Goal: Task Accomplishment & Management: Use online tool/utility

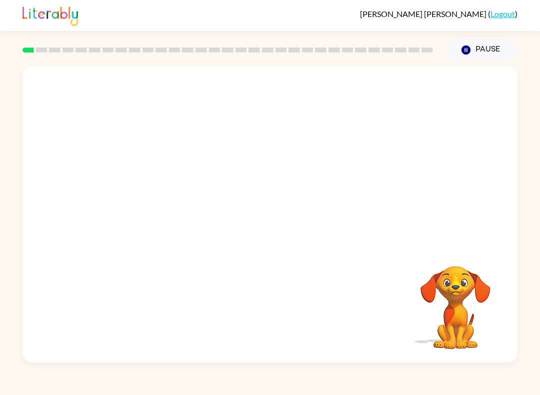
click at [468, 52] on icon "button" at bounding box center [466, 50] width 9 height 9
click at [462, 282] on video "Your browser must support playing .mp4 files to use Literably. Please try using…" at bounding box center [456, 301] width 100 height 100
click at [456, 285] on video "Your browser must support playing .mp4 files to use Literably. Please try using…" at bounding box center [456, 301] width 100 height 100
click at [464, 293] on video "Your browser must support playing .mp4 files to use Literably. Please try using…" at bounding box center [456, 301] width 100 height 100
click at [449, 297] on video "Your browser must support playing .mp4 files to use Literably. Please try using…" at bounding box center [456, 301] width 100 height 100
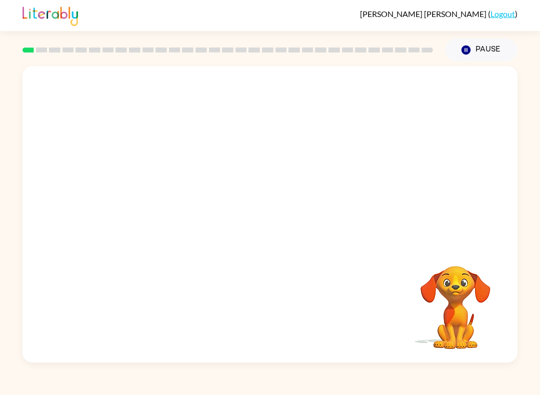
click at [467, 308] on video "Your browser must support playing .mp4 files to use Literably. Please try using…" at bounding box center [456, 301] width 100 height 100
click at [512, 19] on link "Logout" at bounding box center [503, 14] width 25 height 10
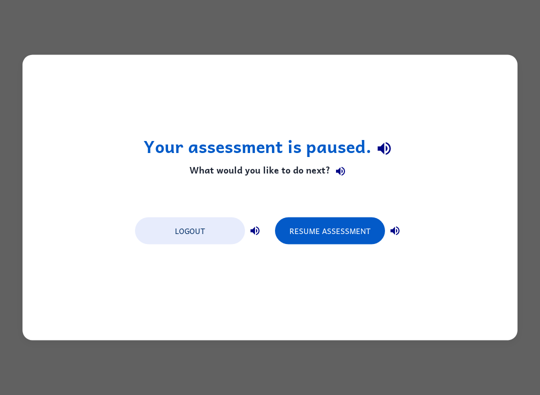
click at [206, 233] on button "Logout" at bounding box center [190, 231] width 110 height 27
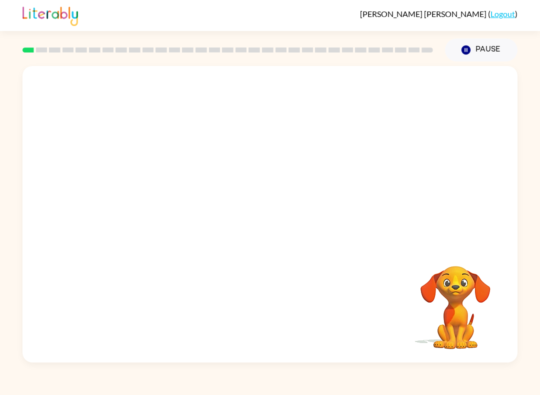
click at [471, 231] on video "Your browser must support playing .mp4 files to use Literably. Please try using…" at bounding box center [270, 155] width 495 height 179
click at [254, 219] on button "button" at bounding box center [270, 219] width 64 height 37
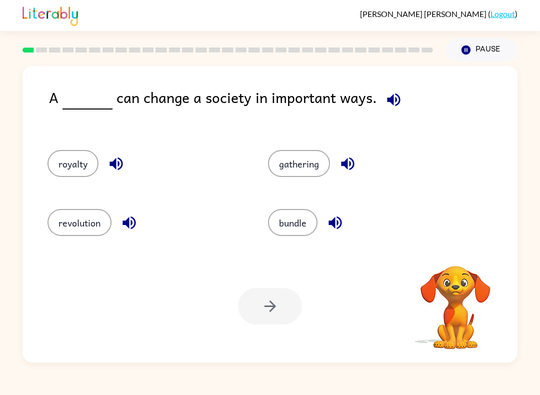
click at [389, 102] on icon "button" at bounding box center [394, 100] width 18 height 18
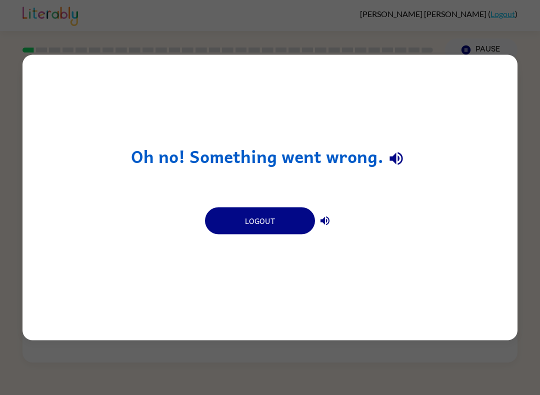
click at [534, 118] on div "Oh no! Something went wrong. Logout" at bounding box center [270, 197] width 540 height 395
click at [540, 115] on div "Oh no! Something went wrong. Logout" at bounding box center [270, 197] width 540 height 395
click at [293, 228] on button "Logout" at bounding box center [260, 221] width 110 height 27
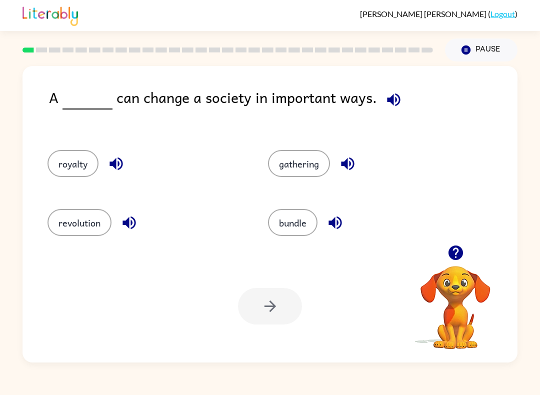
click at [87, 245] on div "revolution" at bounding box center [139, 219] width 221 height 59
click at [87, 244] on div "revolution" at bounding box center [139, 219] width 221 height 59
click at [72, 225] on button "revolution" at bounding box center [80, 222] width 64 height 27
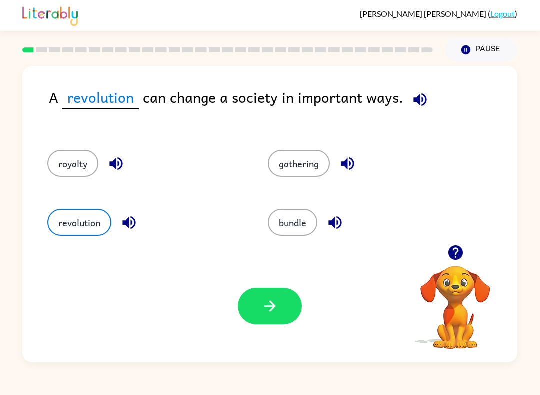
click at [277, 307] on icon "button" at bounding box center [271, 307] width 18 height 18
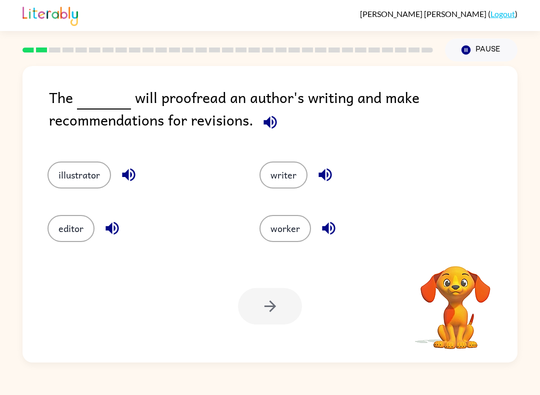
click at [77, 169] on button "illustrator" at bounding box center [80, 175] width 64 height 27
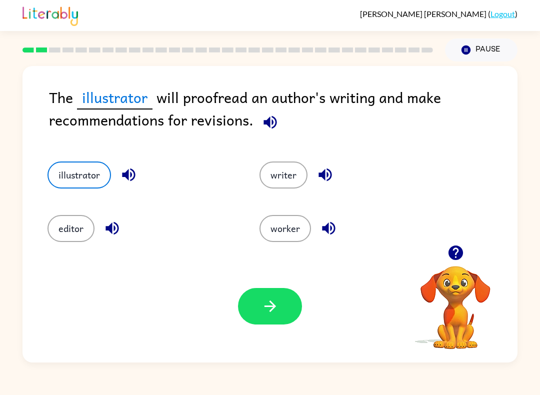
click at [278, 307] on icon "button" at bounding box center [271, 307] width 18 height 18
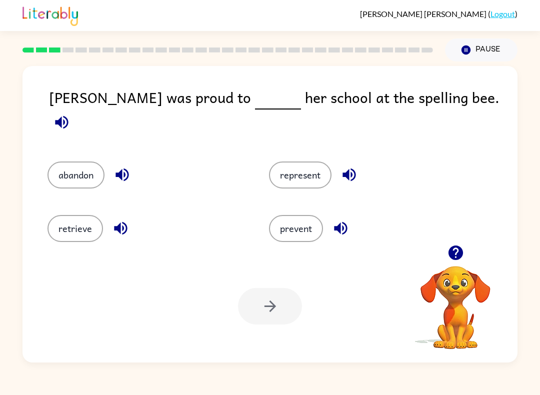
click at [321, 165] on button "represent" at bounding box center [300, 175] width 63 height 27
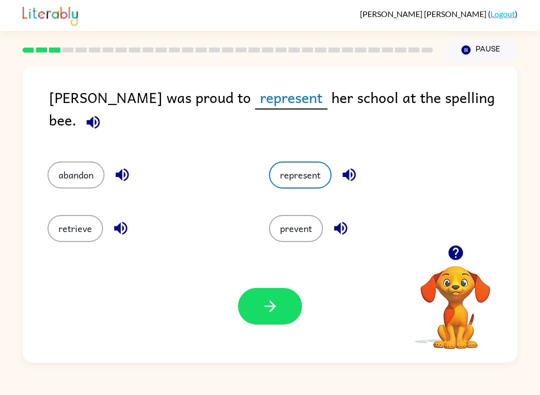
click at [278, 307] on icon "button" at bounding box center [271, 307] width 18 height 18
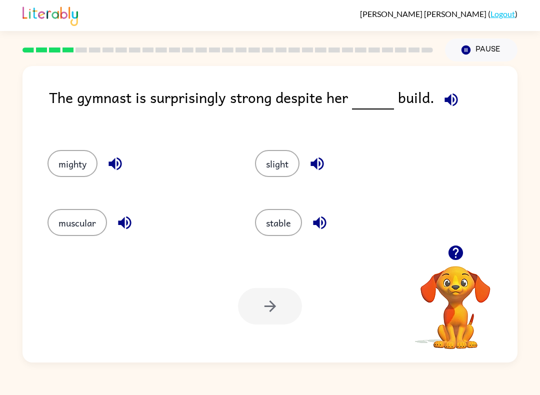
click at [76, 157] on button "mighty" at bounding box center [73, 163] width 50 height 27
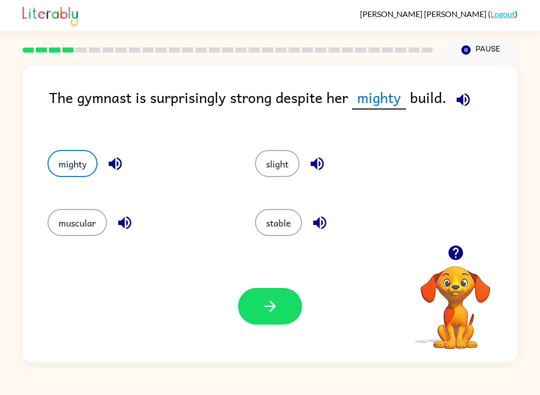
click at [67, 235] on button "muscular" at bounding box center [78, 222] width 60 height 27
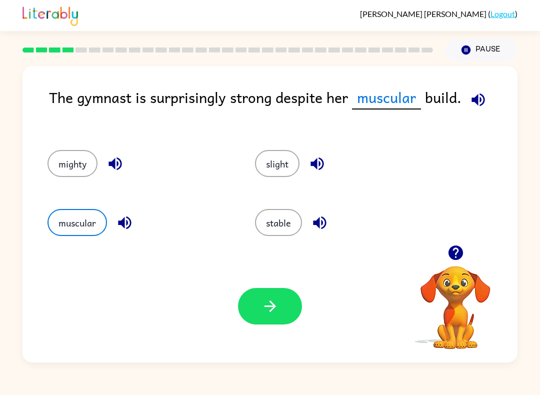
click at [278, 324] on button "button" at bounding box center [270, 306] width 64 height 37
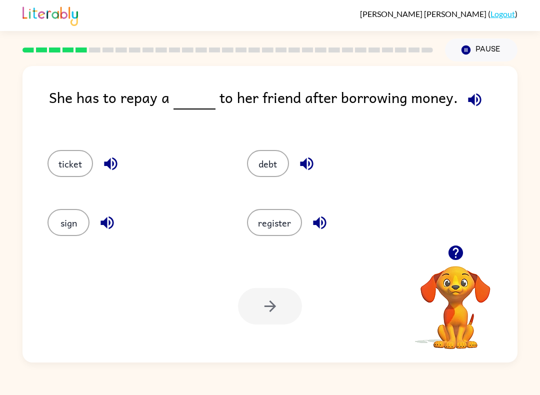
click at [68, 160] on button "ticket" at bounding box center [71, 163] width 46 height 27
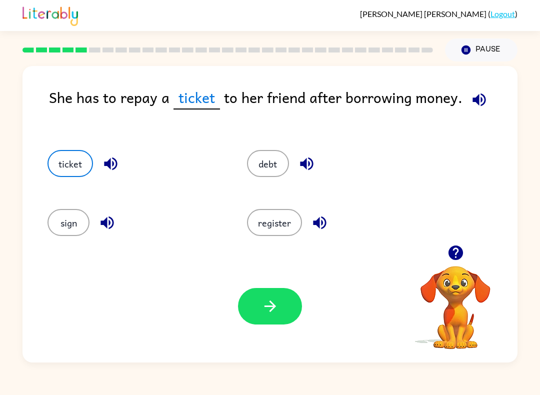
click at [255, 302] on button "button" at bounding box center [270, 306] width 64 height 37
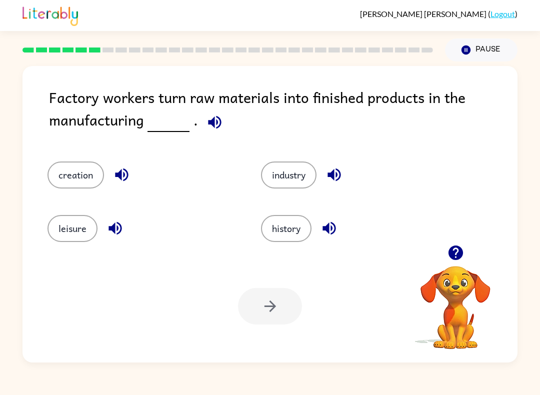
click at [272, 230] on button "history" at bounding box center [286, 228] width 51 height 27
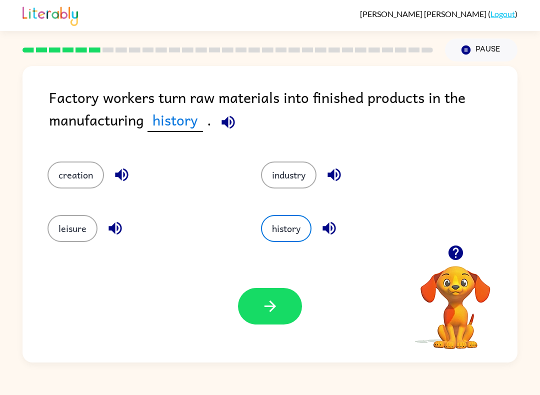
click at [83, 230] on button "leisure" at bounding box center [73, 228] width 50 height 27
click at [307, 180] on button "industry" at bounding box center [289, 175] width 56 height 27
click at [292, 241] on button "history" at bounding box center [286, 228] width 51 height 27
click at [282, 312] on button "button" at bounding box center [270, 306] width 64 height 37
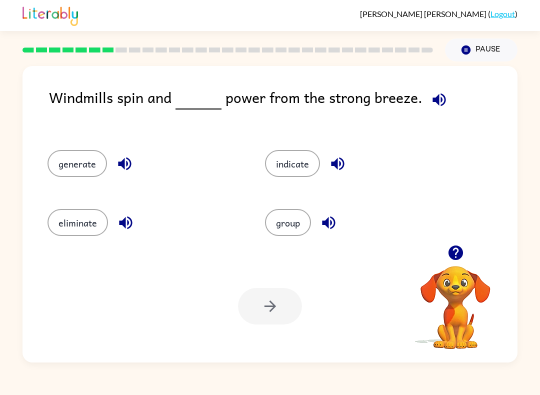
click at [53, 216] on button "eliminate" at bounding box center [78, 222] width 61 height 27
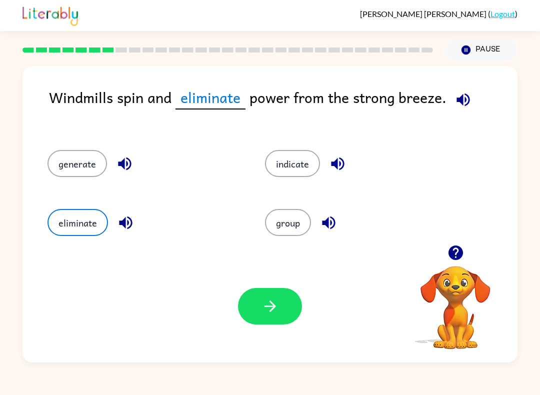
click at [277, 317] on button "button" at bounding box center [270, 306] width 64 height 37
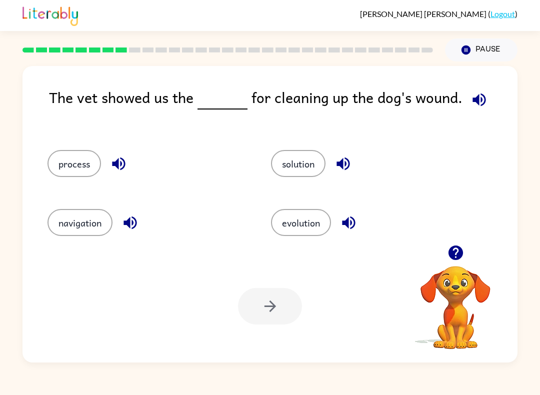
click at [69, 176] on button "process" at bounding box center [75, 163] width 54 height 27
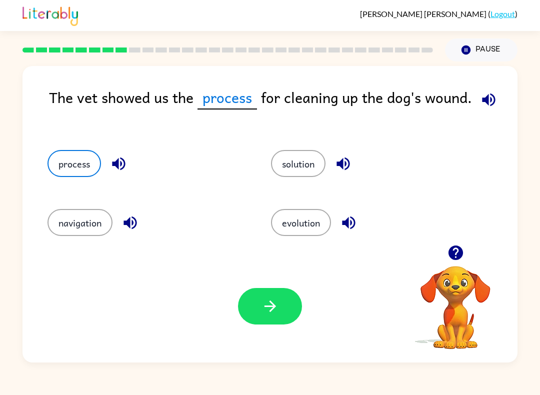
click at [256, 304] on button "button" at bounding box center [270, 306] width 64 height 37
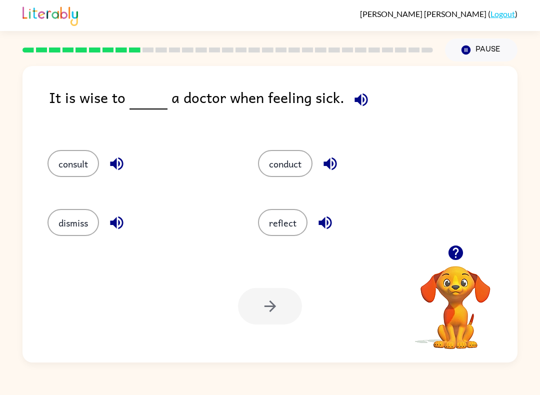
click at [302, 164] on button "conduct" at bounding box center [285, 163] width 55 height 27
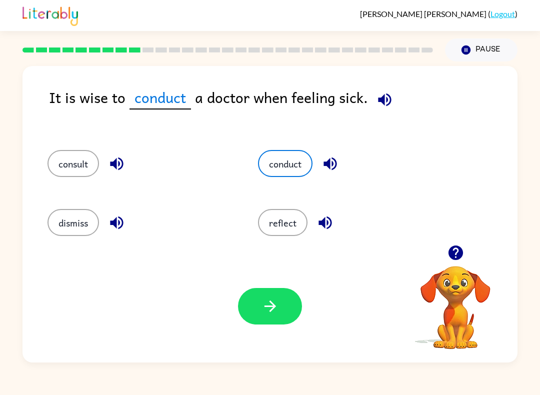
click at [272, 220] on button "reflect" at bounding box center [283, 222] width 50 height 27
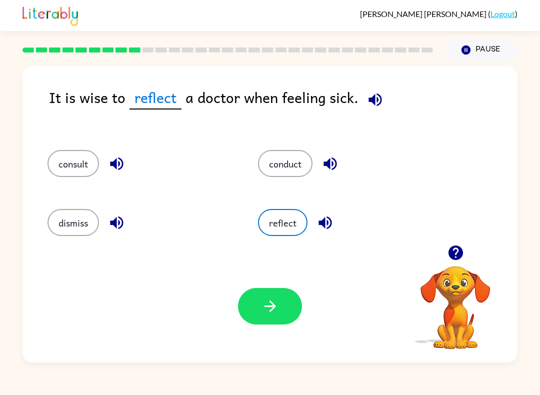
click at [287, 300] on button "button" at bounding box center [270, 306] width 64 height 37
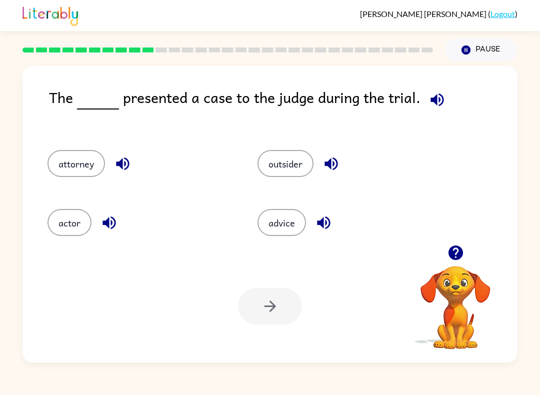
click at [59, 223] on button "actor" at bounding box center [70, 222] width 44 height 27
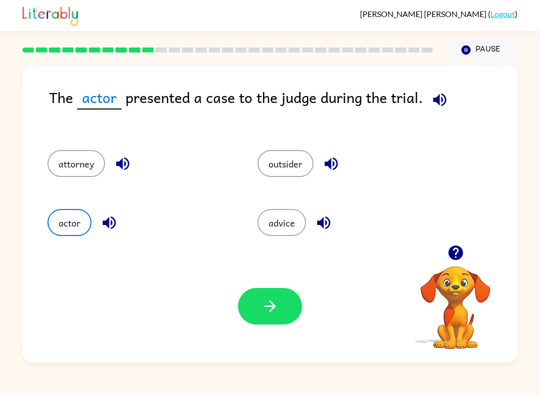
click at [274, 311] on icon "button" at bounding box center [271, 307] width 18 height 18
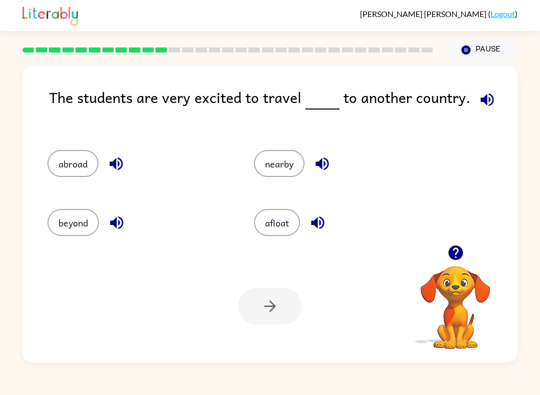
click at [55, 170] on button "abroad" at bounding box center [73, 163] width 51 height 27
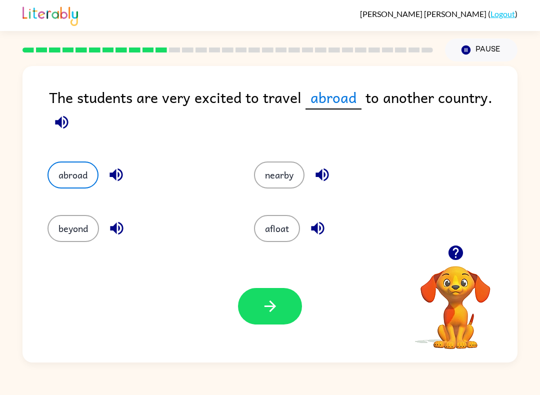
click at [276, 314] on icon "button" at bounding box center [271, 307] width 18 height 18
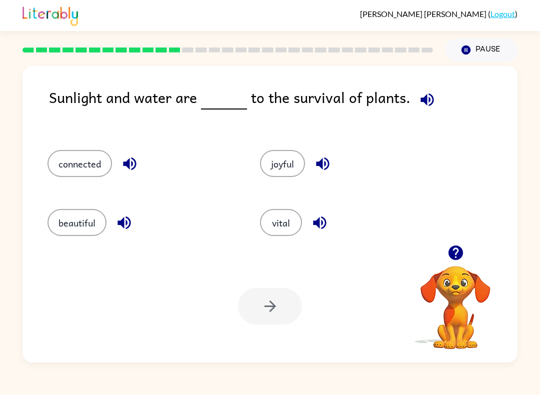
click at [92, 170] on button "connected" at bounding box center [80, 163] width 65 height 27
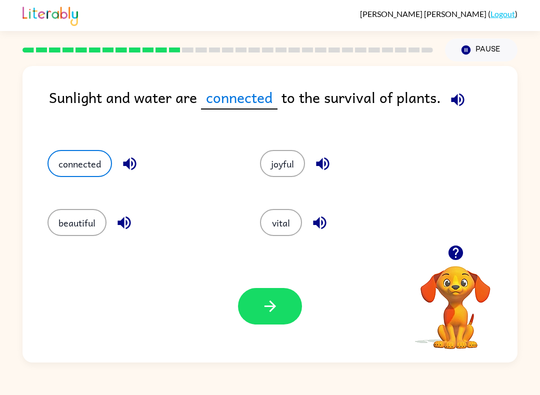
click at [254, 310] on button "button" at bounding box center [270, 306] width 64 height 37
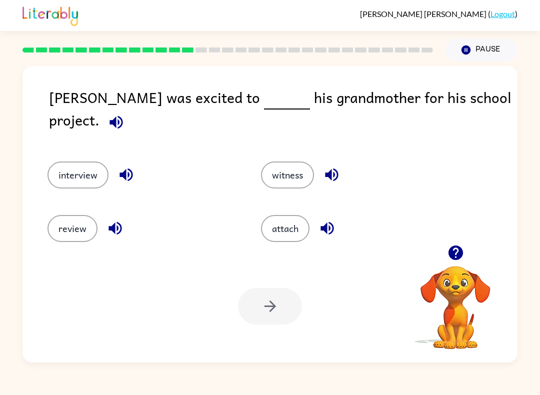
click at [65, 170] on button "interview" at bounding box center [78, 175] width 61 height 27
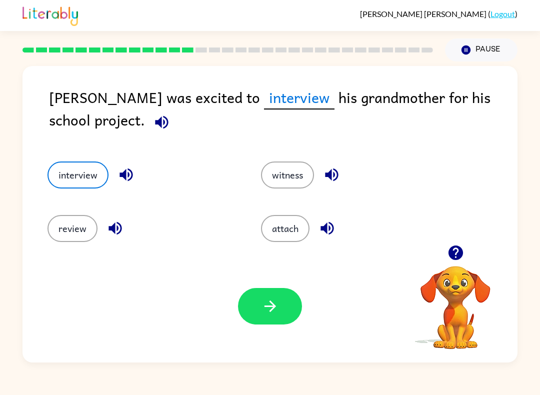
click at [254, 313] on button "button" at bounding box center [270, 306] width 64 height 37
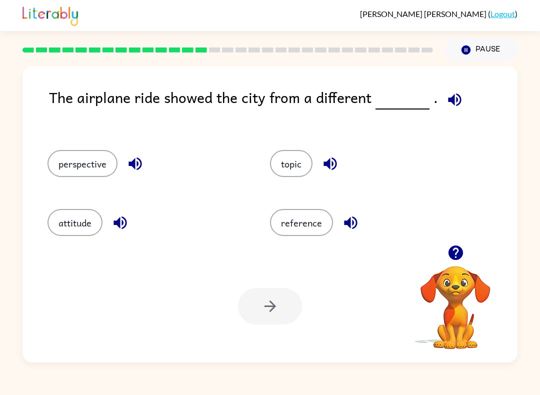
click at [60, 152] on button "perspective" at bounding box center [83, 163] width 70 height 27
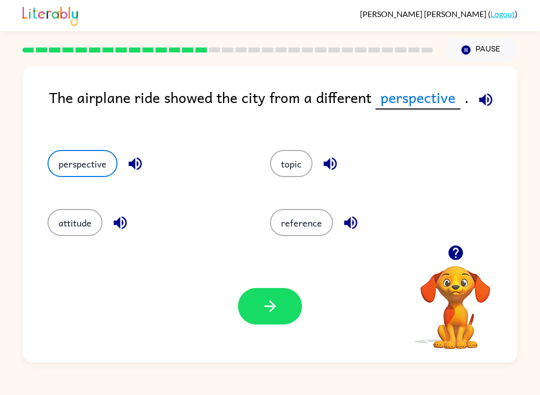
click at [284, 324] on button "button" at bounding box center [270, 306] width 64 height 37
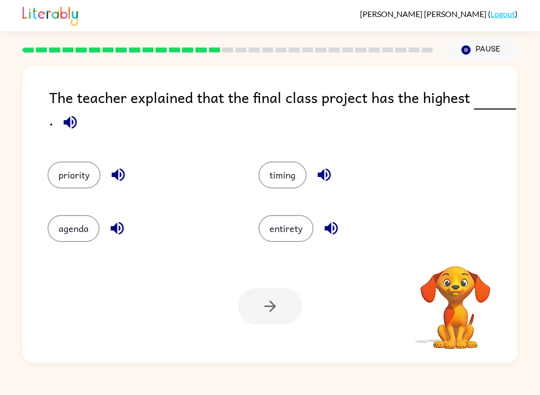
click at [291, 182] on button "timing" at bounding box center [283, 175] width 48 height 27
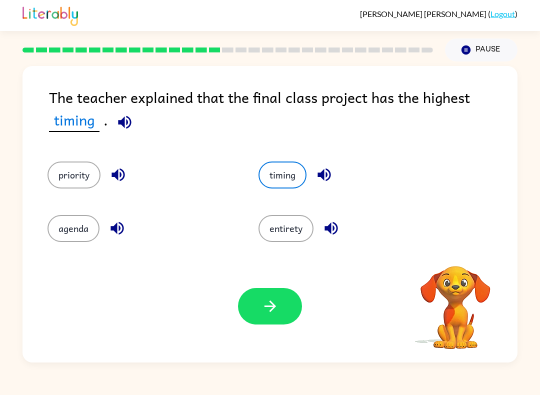
click at [253, 294] on button "button" at bounding box center [270, 306] width 64 height 37
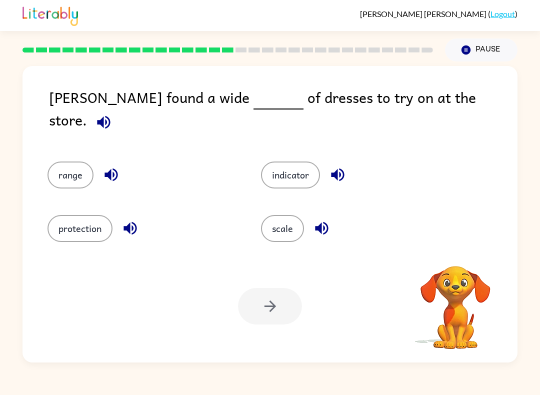
click at [298, 225] on button "scale" at bounding box center [282, 228] width 43 height 27
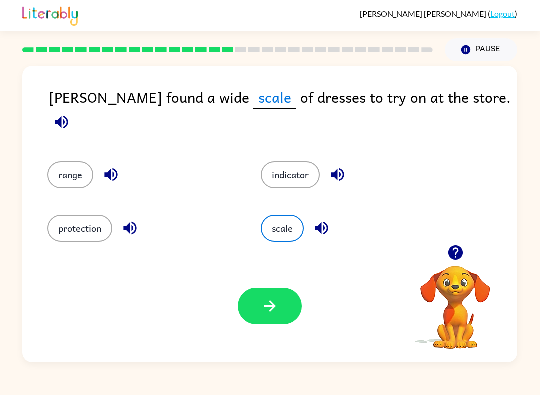
click at [284, 325] on button "button" at bounding box center [270, 306] width 64 height 37
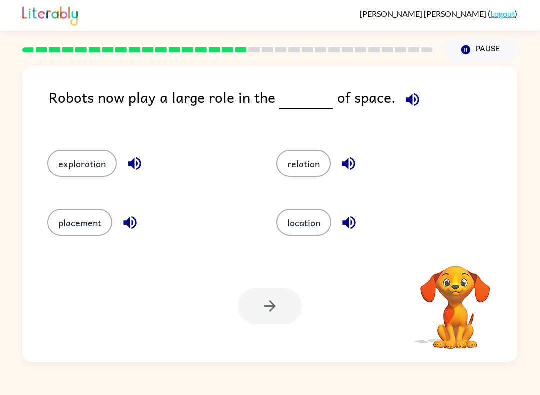
click at [293, 233] on button "location" at bounding box center [304, 222] width 55 height 27
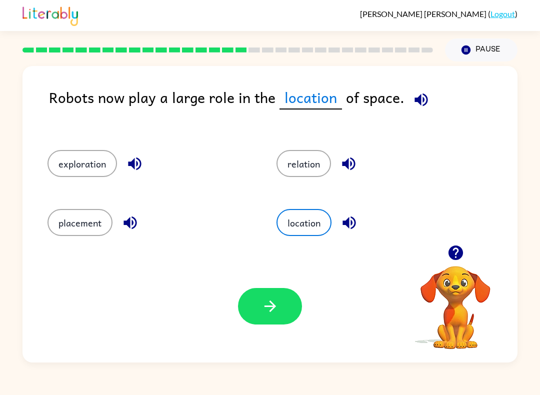
click at [251, 311] on button "button" at bounding box center [270, 306] width 64 height 37
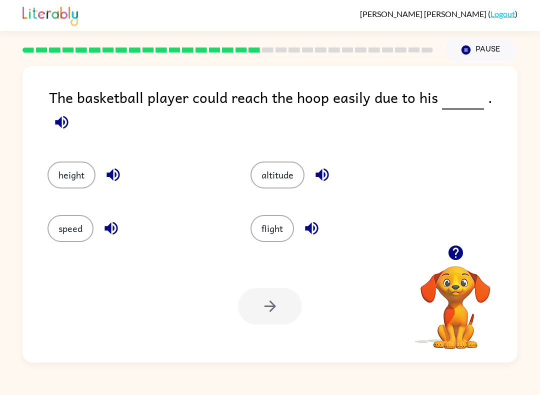
click at [71, 162] on button "height" at bounding box center [72, 175] width 48 height 27
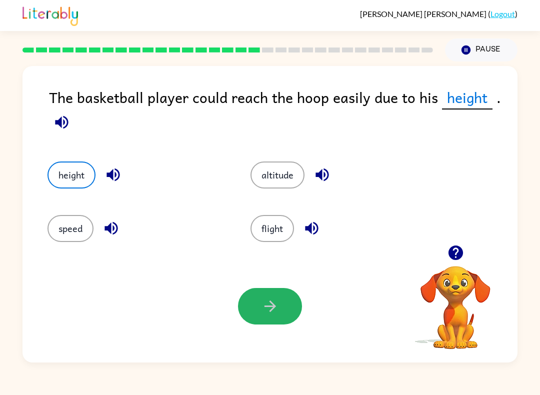
click at [273, 319] on button "button" at bounding box center [270, 306] width 64 height 37
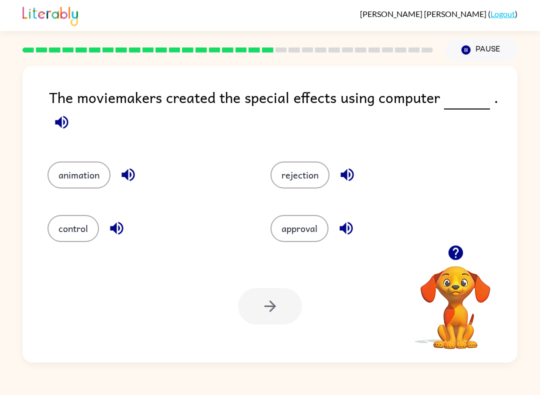
click at [75, 231] on button "control" at bounding box center [74, 228] width 52 height 27
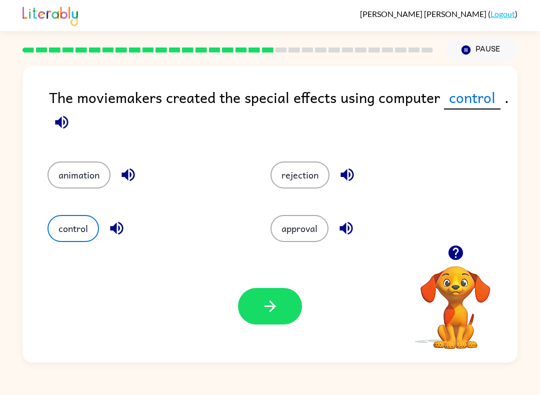
click at [265, 323] on button "button" at bounding box center [270, 306] width 64 height 37
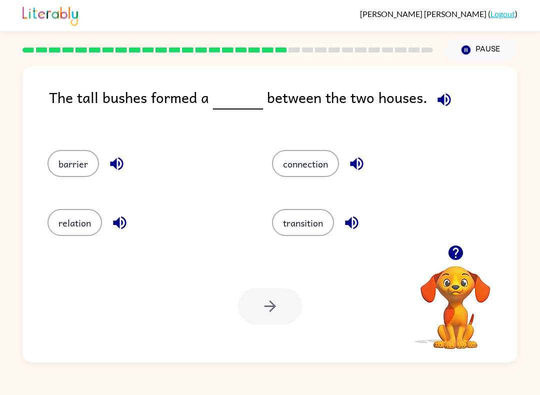
click at [67, 173] on button "barrier" at bounding box center [74, 163] width 52 height 27
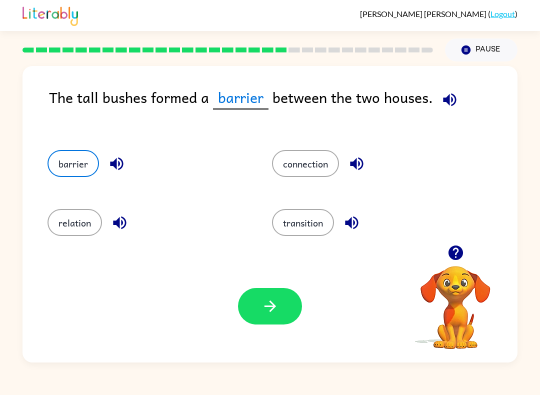
click at [263, 308] on icon "button" at bounding box center [271, 307] width 18 height 18
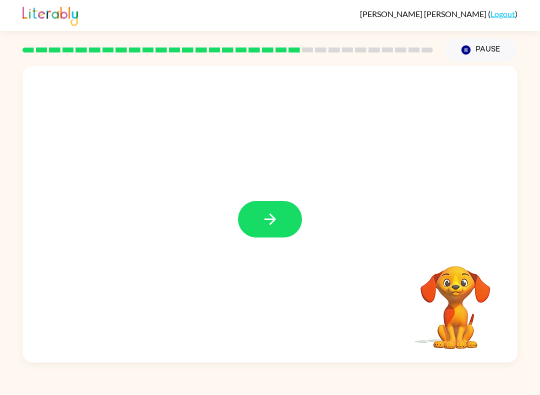
click at [253, 231] on button "button" at bounding box center [270, 219] width 64 height 37
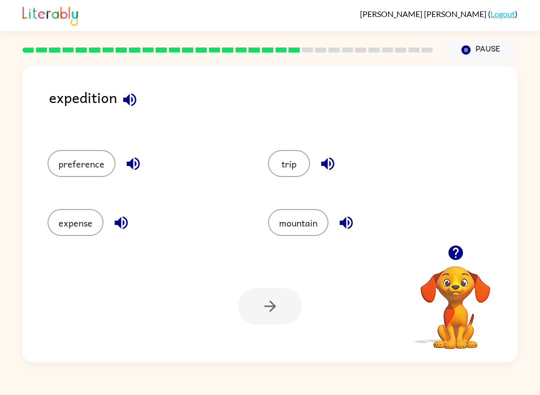
click at [67, 218] on button "expense" at bounding box center [76, 222] width 56 height 27
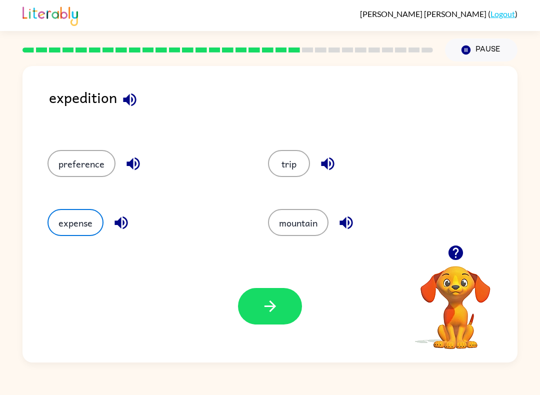
click at [73, 157] on button "preference" at bounding box center [82, 163] width 68 height 27
click at [271, 315] on icon "button" at bounding box center [271, 307] width 18 height 18
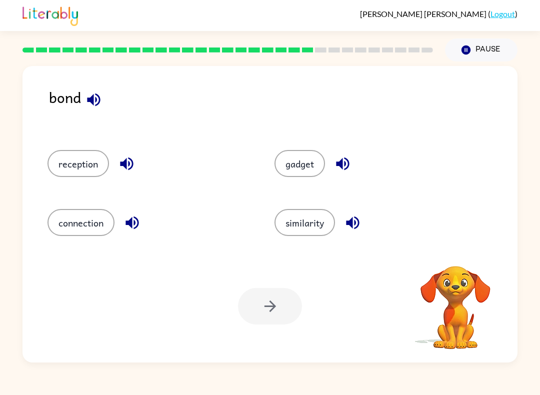
click at [81, 176] on button "reception" at bounding box center [79, 163] width 62 height 27
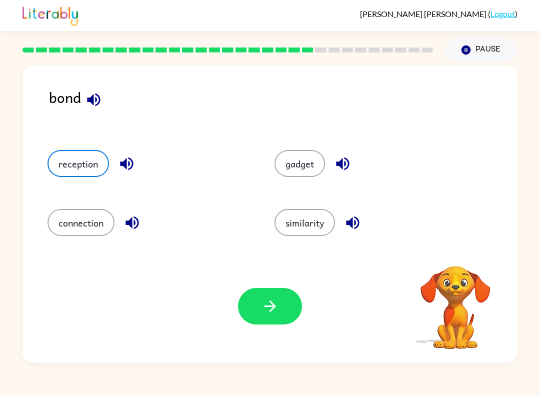
click at [284, 320] on button "button" at bounding box center [270, 306] width 64 height 37
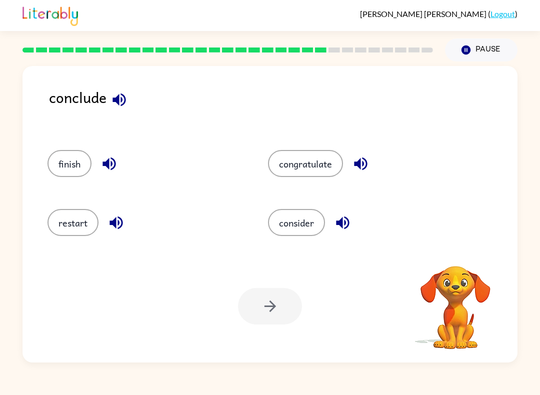
click at [310, 226] on button "consider" at bounding box center [296, 222] width 57 height 27
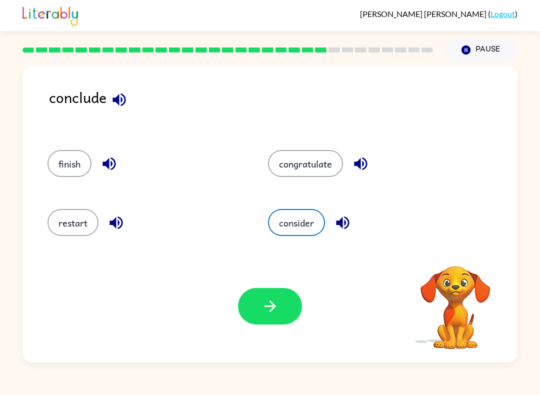
click at [64, 177] on button "finish" at bounding box center [70, 163] width 44 height 27
click at [59, 159] on button "finish" at bounding box center [70, 163] width 44 height 27
click at [259, 321] on button "button" at bounding box center [270, 306] width 64 height 37
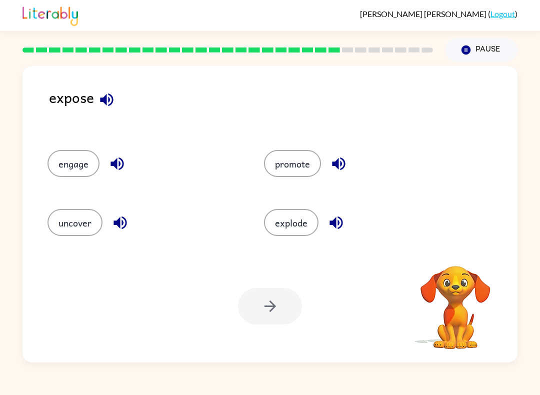
click at [309, 169] on button "promote" at bounding box center [292, 163] width 57 height 27
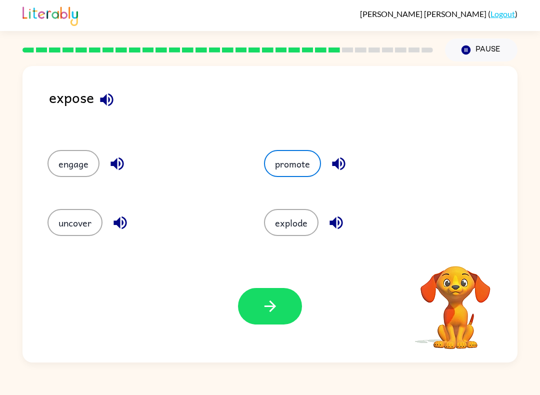
click at [272, 300] on icon "button" at bounding box center [271, 307] width 18 height 18
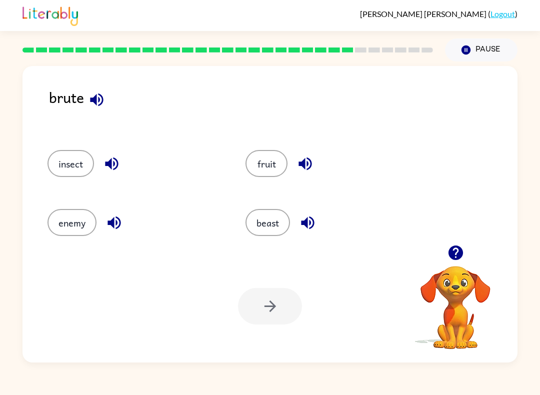
click at [289, 316] on div at bounding box center [270, 306] width 64 height 37
click at [277, 227] on button "beast" at bounding box center [268, 222] width 45 height 27
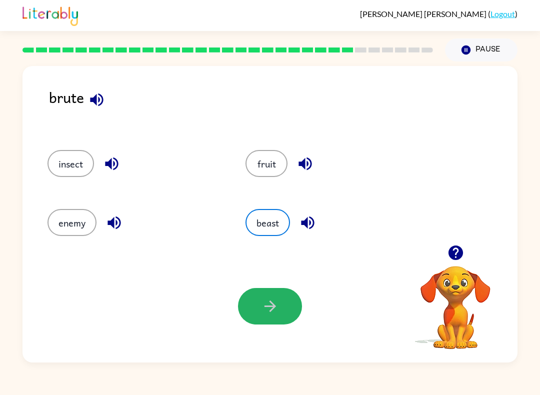
click at [274, 319] on button "button" at bounding box center [270, 306] width 64 height 37
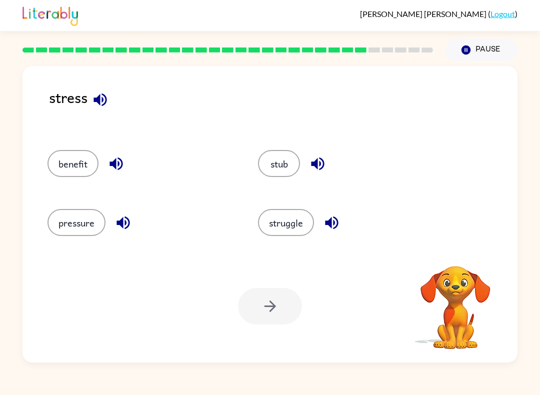
click at [62, 220] on button "pressure" at bounding box center [77, 222] width 58 height 27
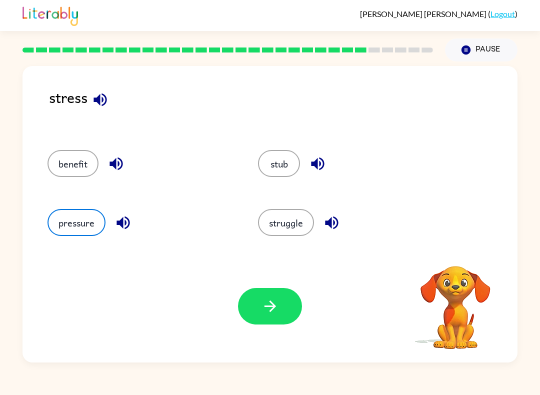
click at [297, 304] on button "button" at bounding box center [270, 306] width 64 height 37
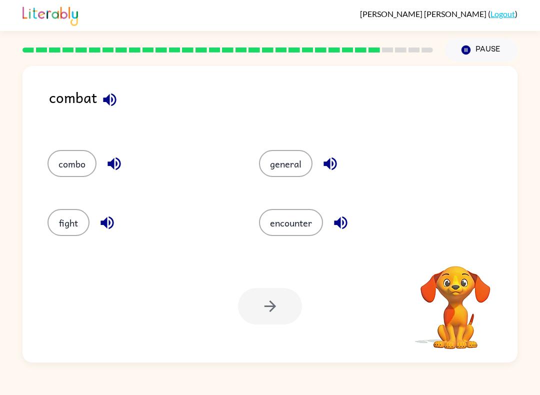
click at [65, 216] on button "fight" at bounding box center [69, 222] width 42 height 27
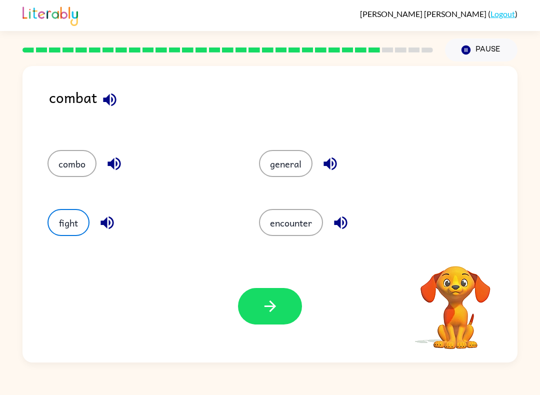
click at [282, 308] on button "button" at bounding box center [270, 306] width 64 height 37
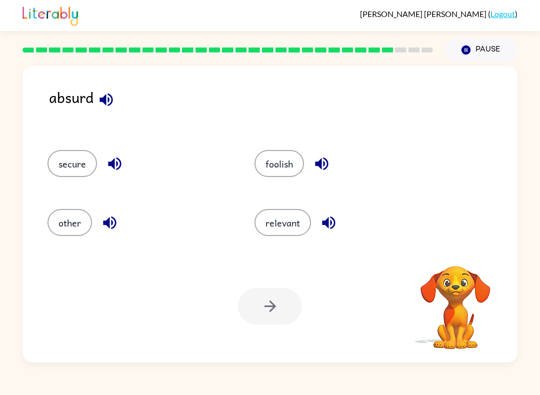
click at [295, 168] on button "foolish" at bounding box center [280, 163] width 50 height 27
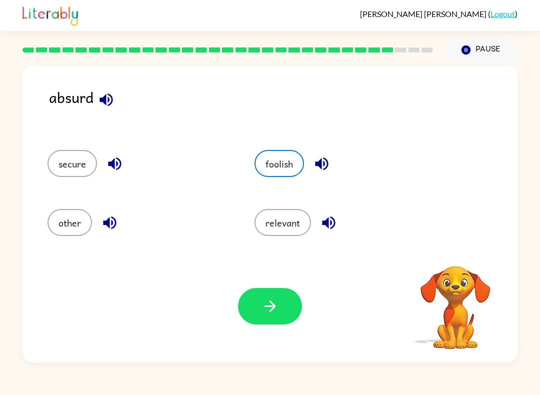
click at [280, 309] on button "button" at bounding box center [270, 306] width 64 height 37
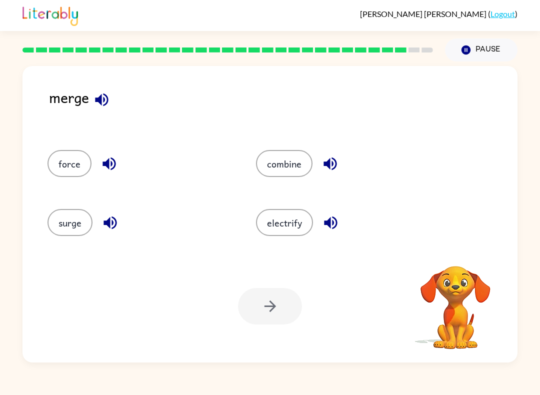
click at [305, 167] on button "combine" at bounding box center [284, 163] width 57 height 27
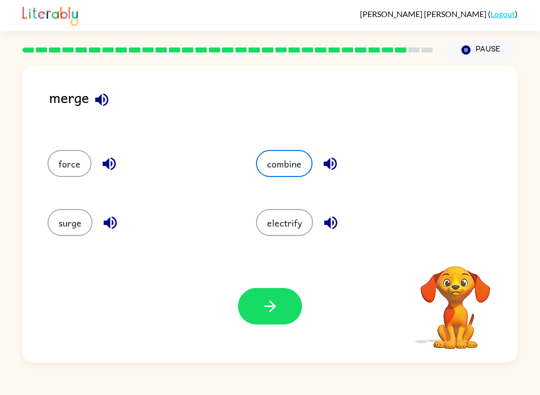
click at [261, 320] on button "button" at bounding box center [270, 306] width 64 height 37
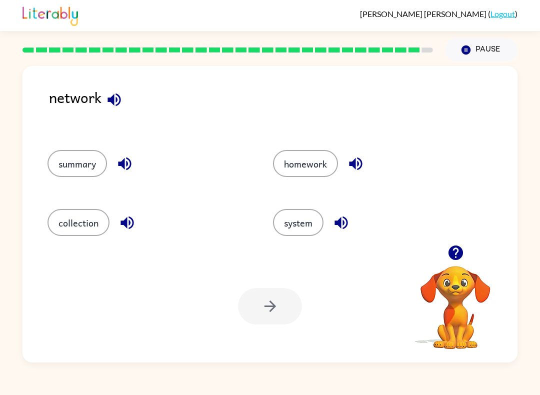
click at [310, 228] on button "system" at bounding box center [298, 222] width 51 height 27
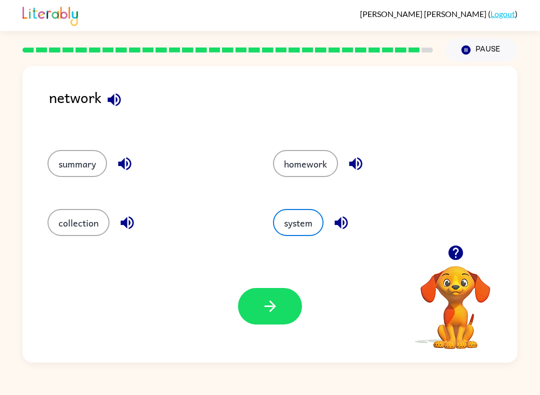
click at [267, 314] on icon "button" at bounding box center [271, 307] width 18 height 18
